Goal: Check status: Check status

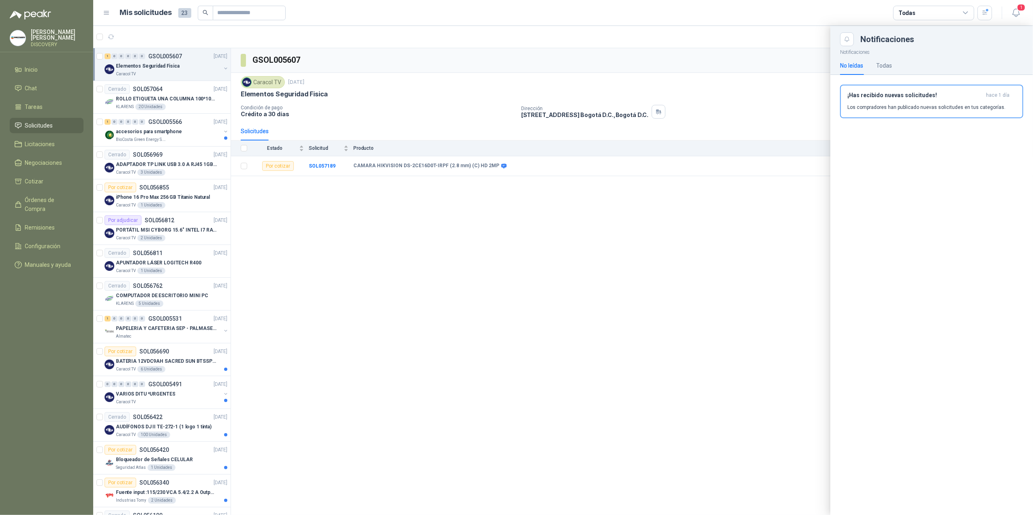
click at [154, 92] on div at bounding box center [562, 270] width 939 height 489
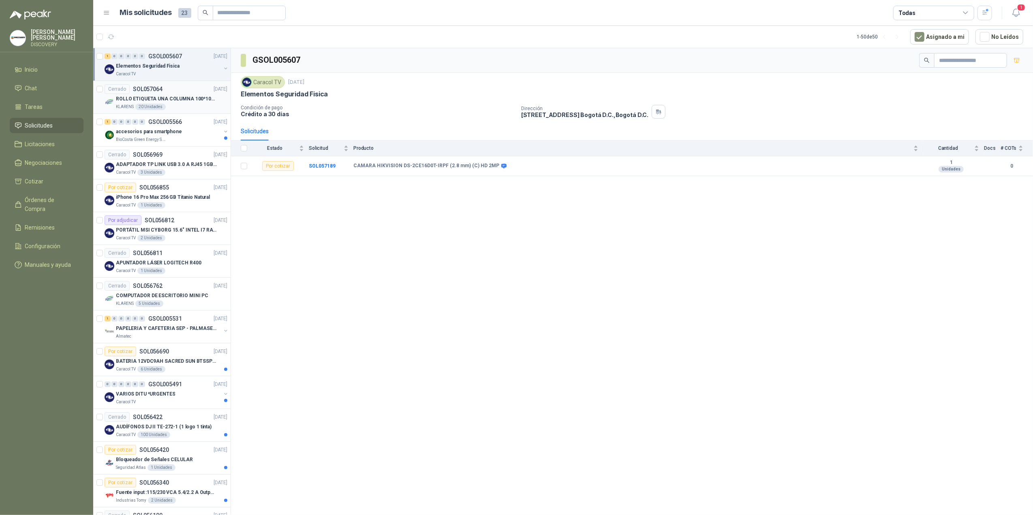
click at [173, 93] on div "Cerrado SOL057064 [DATE]" at bounding box center [166, 89] width 123 height 10
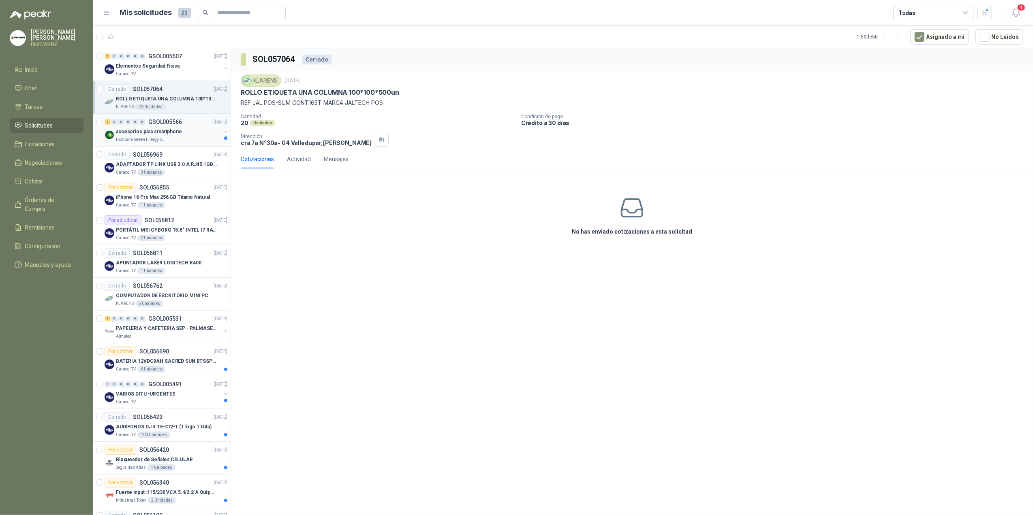
click at [178, 142] on div "BioCosta Green Energy S.A.S" at bounding box center [168, 140] width 105 height 6
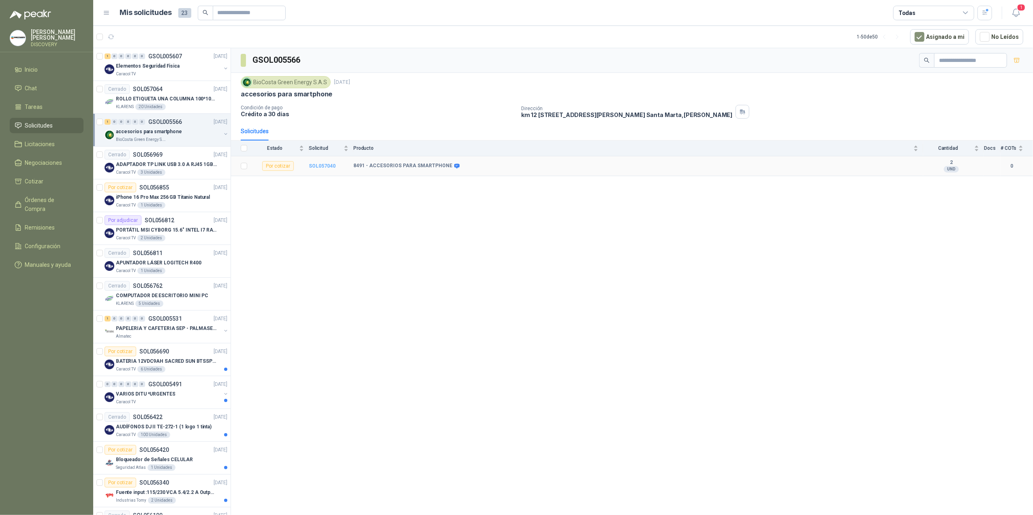
click at [327, 164] on b "SOL057040" at bounding box center [322, 166] width 27 height 6
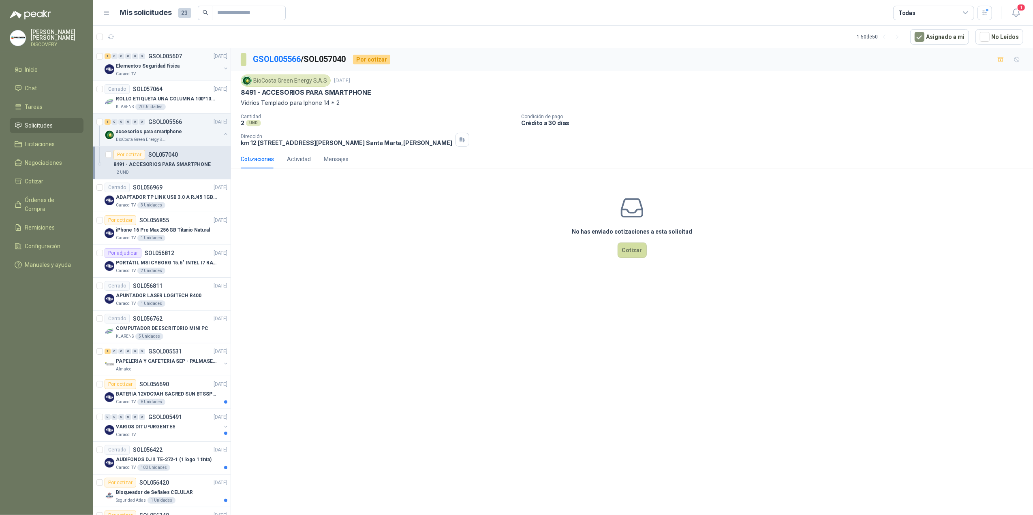
click at [170, 73] on div "Caracol TV" at bounding box center [168, 74] width 105 height 6
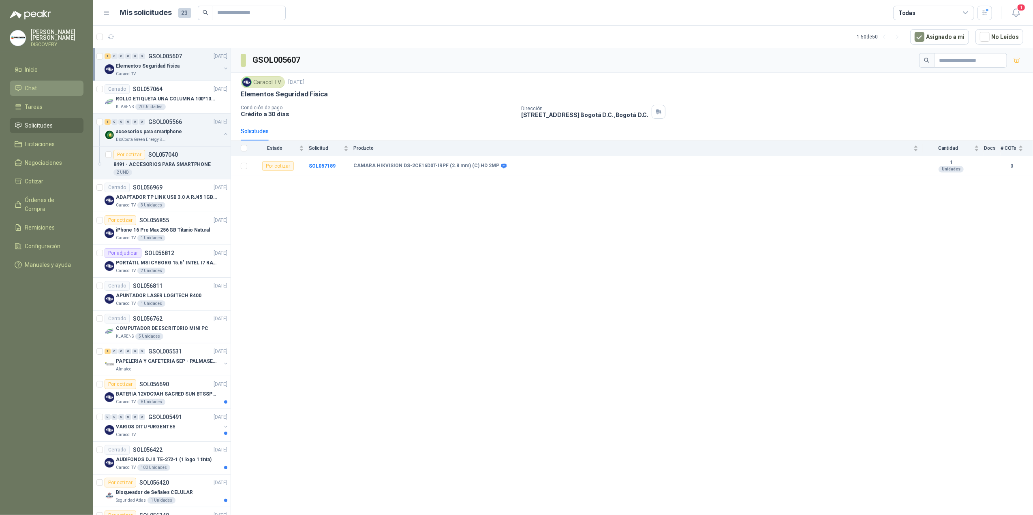
click at [31, 81] on link "Chat" at bounding box center [47, 88] width 74 height 15
